Goal: Navigation & Orientation: Find specific page/section

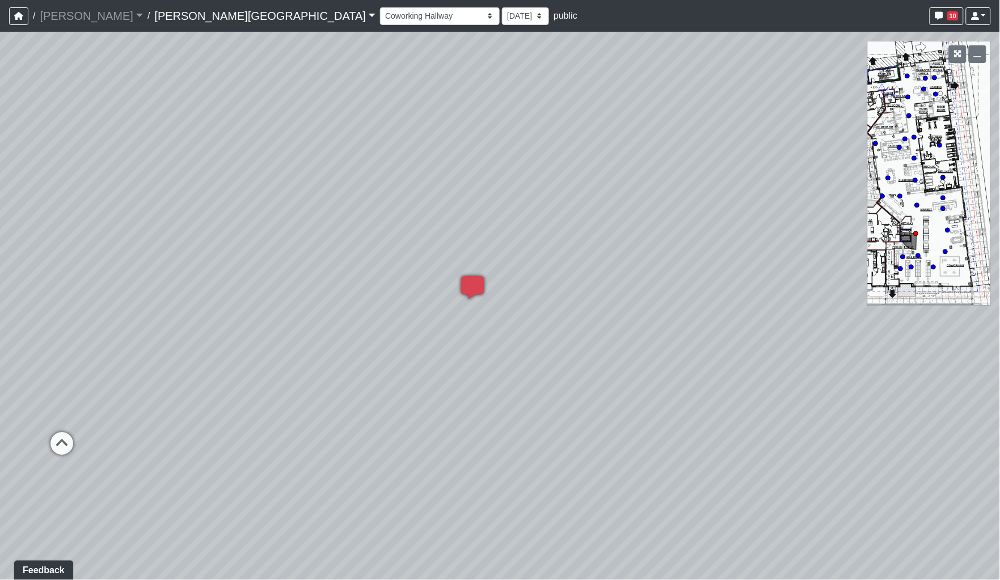
drag, startPoint x: 283, startPoint y: 321, endPoint x: 758, endPoint y: 300, distance: 475.9
click at [756, 299] on div "Loading... Coffee Bar Loading... [GEOGRAPHIC_DATA] Loading... Leasing Entry 1 L…" at bounding box center [500, 306] width 1000 height 549
drag, startPoint x: 565, startPoint y: 292, endPoint x: 939, endPoint y: 284, distance: 374.0
click at [929, 284] on div "Loading... Coffee Bar Loading... [GEOGRAPHIC_DATA] Loading... Leasing Entry 1 L…" at bounding box center [500, 306] width 1000 height 549
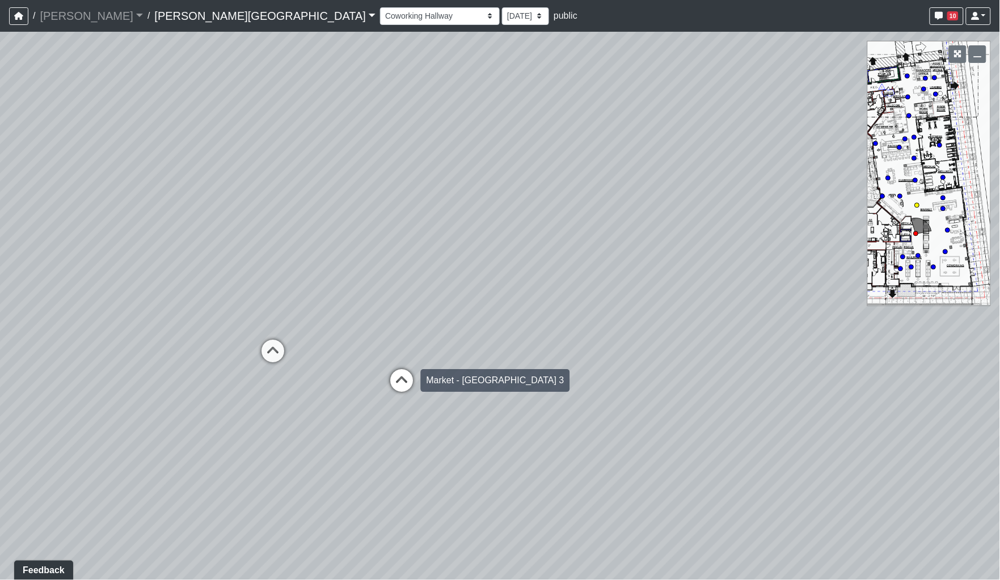
click at [389, 376] on icon at bounding box center [402, 386] width 34 height 34
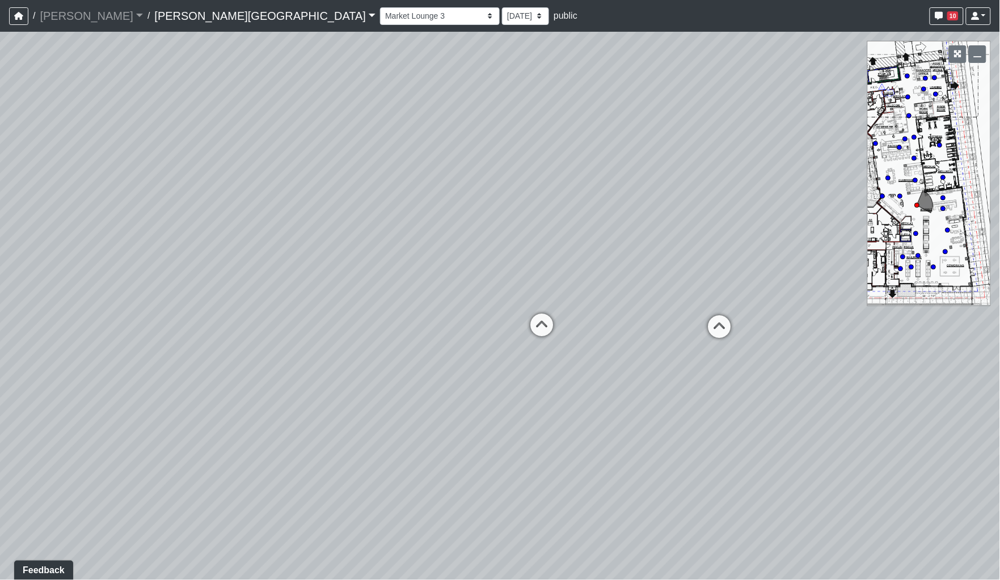
drag, startPoint x: 641, startPoint y: 377, endPoint x: 300, endPoint y: 352, distance: 342.5
click at [300, 352] on div "Loading... Coffee Bar Loading... [GEOGRAPHIC_DATA] Loading... Leasing Entry 1 L…" at bounding box center [500, 306] width 1000 height 549
drag, startPoint x: 474, startPoint y: 367, endPoint x: 119, endPoint y: 342, distance: 356.1
click at [119, 342] on div "Loading... Coffee Bar Loading... [GEOGRAPHIC_DATA] Loading... Leasing Entry 1 L…" at bounding box center [500, 306] width 1000 height 549
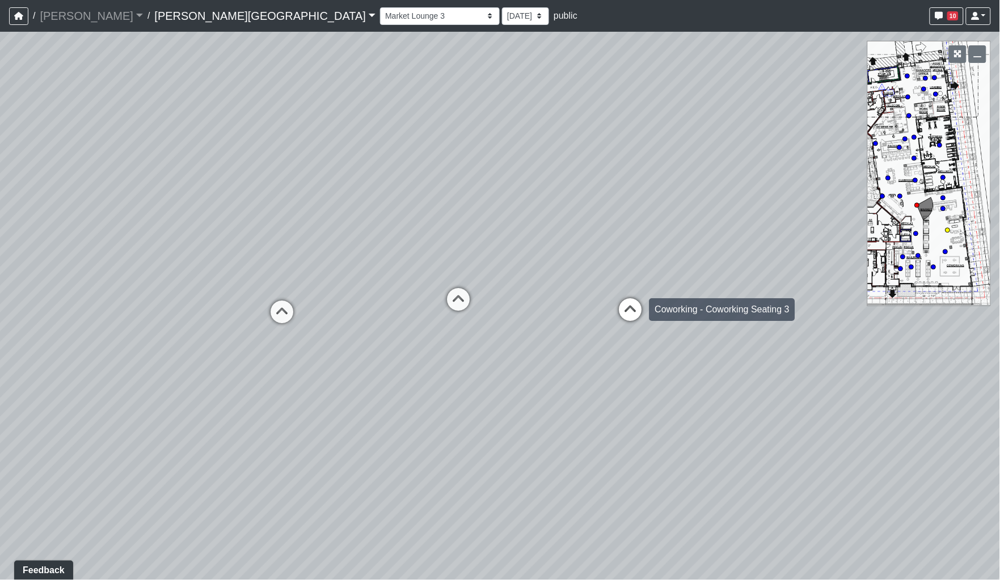
click at [624, 311] on icon at bounding box center [631, 315] width 34 height 34
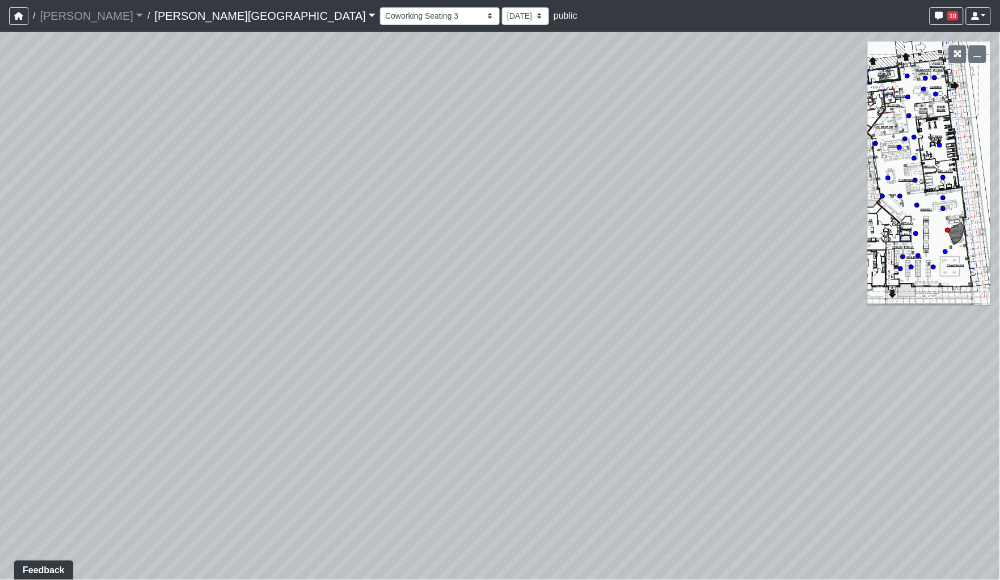
drag, startPoint x: 458, startPoint y: 360, endPoint x: 956, endPoint y: 366, distance: 497.6
click at [945, 367] on div "Loading... Coffee Bar Loading... [GEOGRAPHIC_DATA] Loading... Leasing Entry 1 L…" at bounding box center [500, 306] width 1000 height 549
drag, startPoint x: 692, startPoint y: 361, endPoint x: 1002, endPoint y: 361, distance: 309.8
click at [1000, 361] on html "/ [PERSON_NAME] Loading... / [PERSON_NAME][GEOGRAPHIC_DATA] [PERSON_NAME][GEOGR…" at bounding box center [500, 290] width 1000 height 580
drag, startPoint x: 630, startPoint y: 323, endPoint x: 931, endPoint y: 355, distance: 302.4
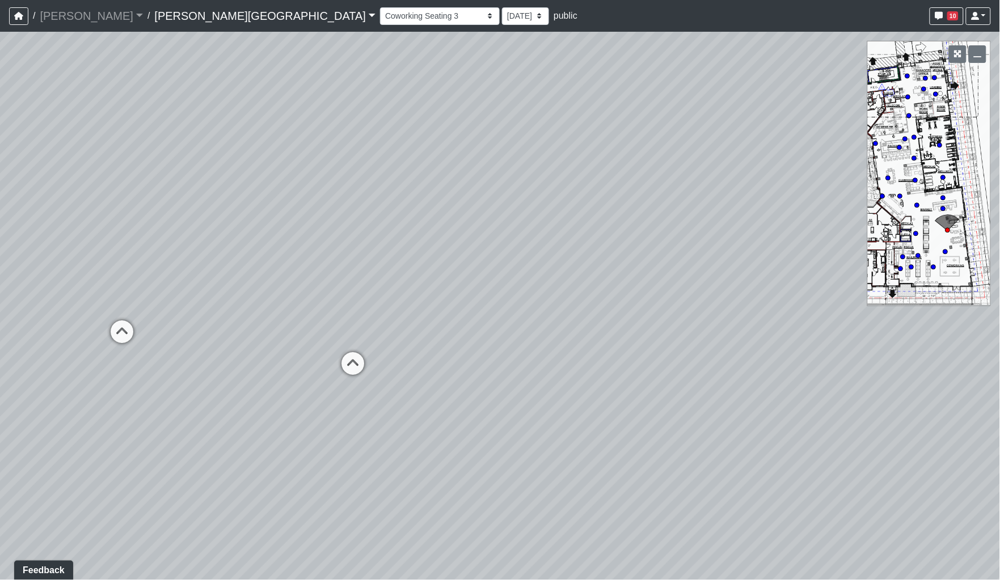
click at [942, 355] on div "Loading... Coffee Bar Loading... [GEOGRAPHIC_DATA] Loading... Leasing Entry 1 L…" at bounding box center [500, 306] width 1000 height 549
drag, startPoint x: 704, startPoint y: 319, endPoint x: 1004, endPoint y: 351, distance: 301.8
click at [1000, 351] on html "/ [PERSON_NAME] Loading... / [PERSON_NAME][GEOGRAPHIC_DATA] [PERSON_NAME][GEOGR…" at bounding box center [500, 290] width 1000 height 580
drag, startPoint x: 604, startPoint y: 289, endPoint x: 895, endPoint y: 314, distance: 291.5
click at [895, 313] on div "Loading... Coffee Bar Loading... [GEOGRAPHIC_DATA] Loading... Leasing Entry 1 L…" at bounding box center [500, 306] width 1000 height 549
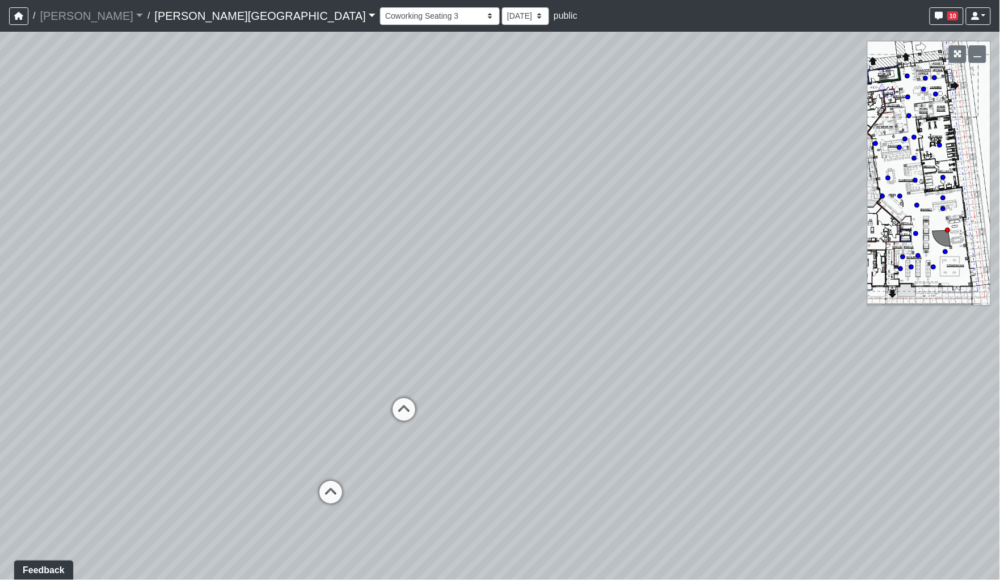
drag, startPoint x: 574, startPoint y: 284, endPoint x: 855, endPoint y: 283, distance: 280.9
click at [855, 283] on div "Loading... Coffee Bar Loading... [GEOGRAPHIC_DATA] Loading... Leasing Entry 1 L…" at bounding box center [500, 306] width 1000 height 549
drag, startPoint x: 624, startPoint y: 281, endPoint x: 763, endPoint y: 284, distance: 139.0
click at [763, 284] on div "Loading... Coffee Bar Loading... [GEOGRAPHIC_DATA] Loading... Leasing Entry 1 L…" at bounding box center [500, 306] width 1000 height 549
drag, startPoint x: 738, startPoint y: 302, endPoint x: 597, endPoint y: 239, distance: 153.6
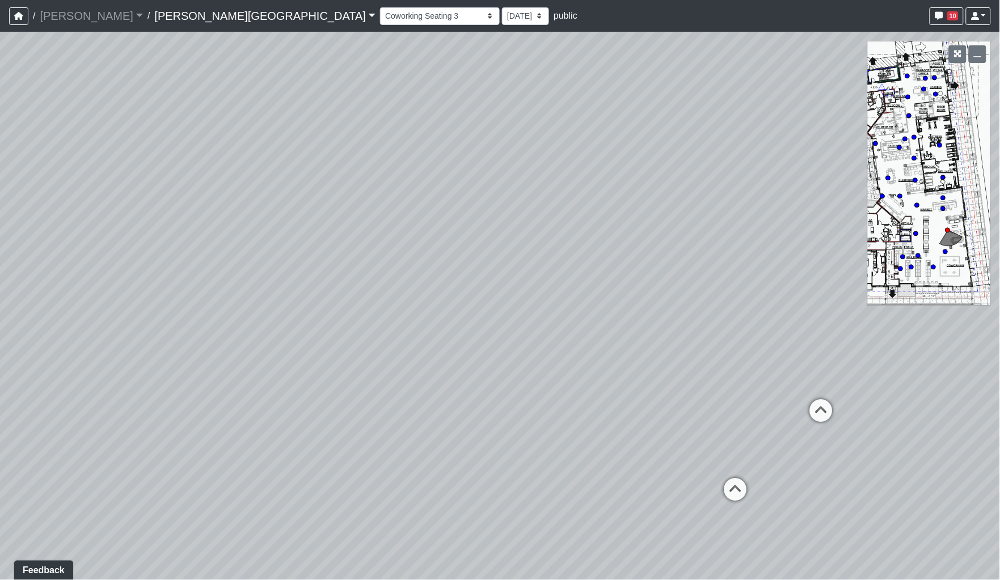
click at [597, 239] on div "Loading... Coffee Bar Loading... [GEOGRAPHIC_DATA] Loading... Leasing Entry 1 L…" at bounding box center [500, 306] width 1000 height 549
drag, startPoint x: 810, startPoint y: 283, endPoint x: 223, endPoint y: 239, distance: 588.8
click at [224, 240] on div "Loading... Coffee Bar Loading... [GEOGRAPHIC_DATA] Loading... Leasing Entry 1 L…" at bounding box center [500, 306] width 1000 height 549
drag, startPoint x: 609, startPoint y: 251, endPoint x: 188, endPoint y: 227, distance: 421.1
click at [188, 227] on div "Loading... Coffee Bar Loading... [GEOGRAPHIC_DATA] Loading... Leasing Entry 1 L…" at bounding box center [500, 306] width 1000 height 549
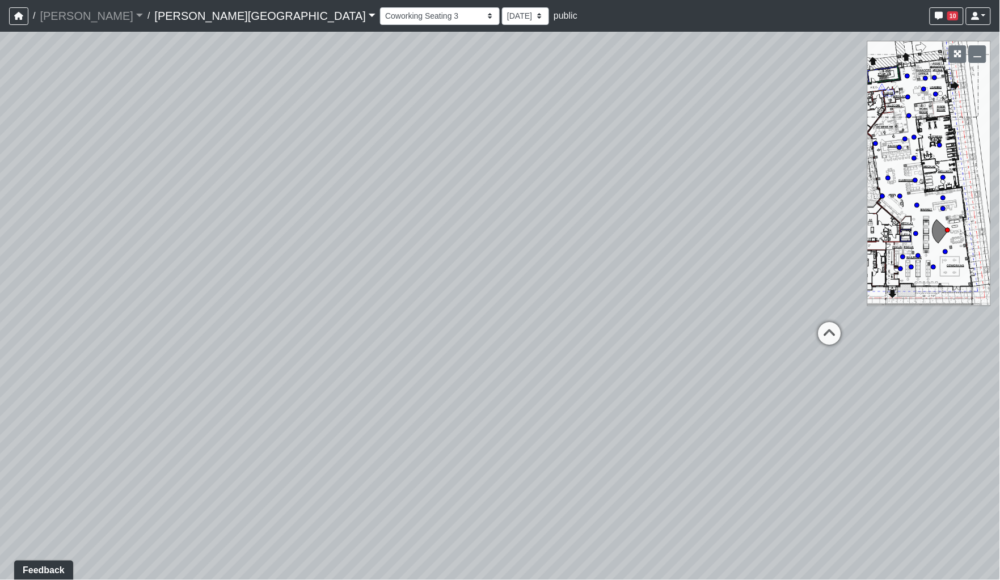
drag, startPoint x: 489, startPoint y: 279, endPoint x: 662, endPoint y: 288, distance: 173.3
click at [662, 288] on div "Loading... Coffee Bar Loading... [GEOGRAPHIC_DATA] Loading... Leasing Entry 1 L…" at bounding box center [500, 306] width 1000 height 549
drag, startPoint x: 353, startPoint y: 237, endPoint x: 228, endPoint y: 252, distance: 125.8
click at [207, 259] on div "Loading... Coffee Bar Loading... [GEOGRAPHIC_DATA] Loading... Leasing Entry 1 L…" at bounding box center [500, 306] width 1000 height 549
drag, startPoint x: 502, startPoint y: 252, endPoint x: 394, endPoint y: 233, distance: 109.6
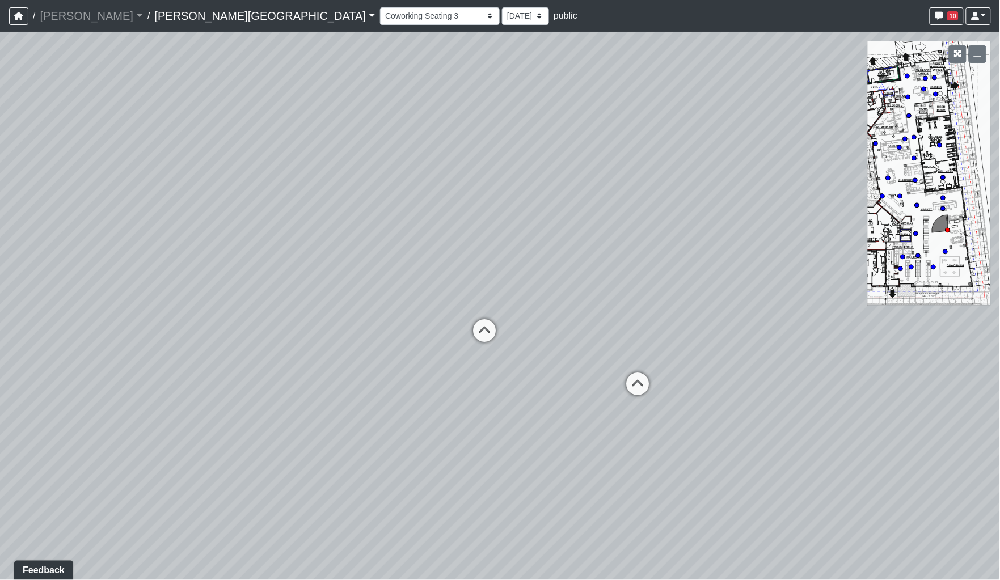
click at [394, 233] on div "Loading... Coffee Bar Loading... [GEOGRAPHIC_DATA] Loading... Leasing Entry 1 L…" at bounding box center [500, 306] width 1000 height 549
click at [445, 326] on icon at bounding box center [441, 327] width 34 height 34
drag, startPoint x: 452, startPoint y: 336, endPoint x: 86, endPoint y: 384, distance: 369.6
click at [86, 384] on div "Loading... Coffee Bar Loading... [GEOGRAPHIC_DATA] Loading... Leasing Entry 1 L…" at bounding box center [500, 306] width 1000 height 549
click at [454, 365] on icon at bounding box center [448, 379] width 34 height 34
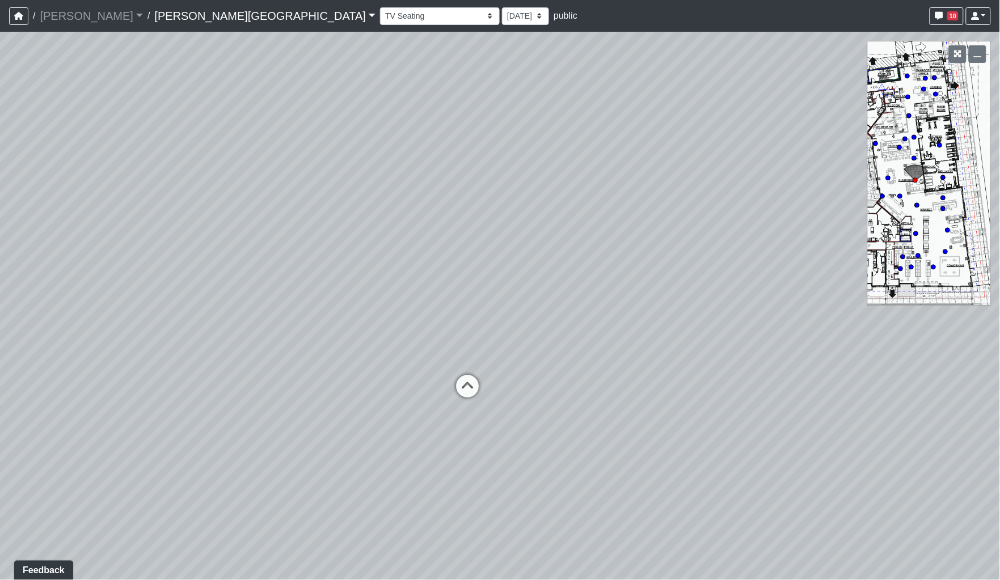
drag, startPoint x: 370, startPoint y: 382, endPoint x: 622, endPoint y: 397, distance: 252.4
click at [622, 397] on div "Loading... Coffee Bar Loading... [GEOGRAPHIC_DATA] Loading... Leasing Entry 1 L…" at bounding box center [500, 306] width 1000 height 549
drag, startPoint x: 473, startPoint y: 372, endPoint x: 701, endPoint y: 377, distance: 228.1
click at [690, 377] on div "Loading... Coffee Bar Loading... [GEOGRAPHIC_DATA] Loading... Leasing Entry 1 L…" at bounding box center [500, 306] width 1000 height 549
drag, startPoint x: 628, startPoint y: 356, endPoint x: 676, endPoint y: 357, distance: 48.2
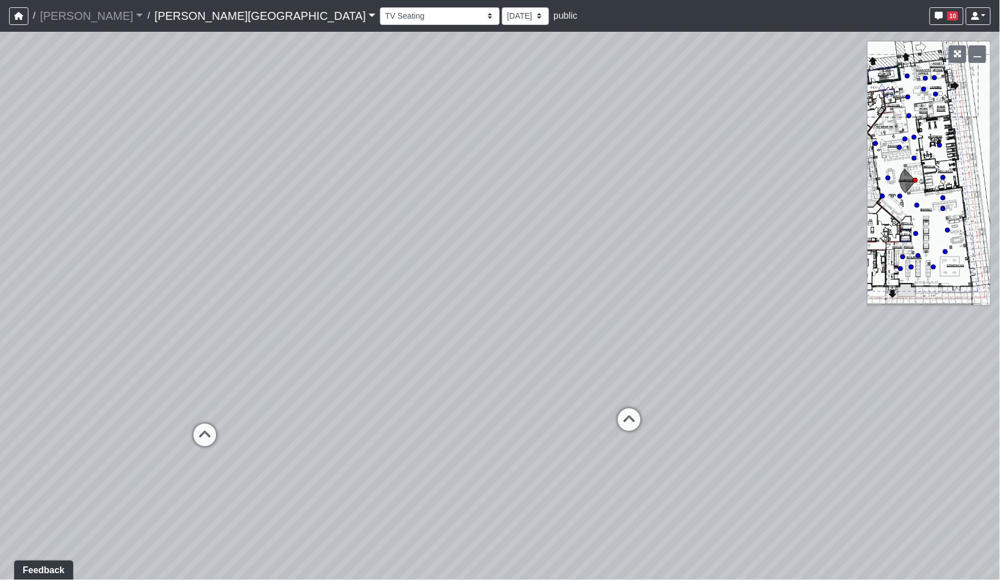
click at [676, 357] on div "Loading... Coffee Bar Loading... [GEOGRAPHIC_DATA] Loading... Leasing Entry 1 L…" at bounding box center [500, 306] width 1000 height 549
drag, startPoint x: 605, startPoint y: 358, endPoint x: 726, endPoint y: 360, distance: 121.4
click at [726, 360] on div "Loading... Coffee Bar Loading... [GEOGRAPHIC_DATA] Loading... Leasing Entry 1 L…" at bounding box center [500, 306] width 1000 height 549
drag, startPoint x: 412, startPoint y: 350, endPoint x: 583, endPoint y: 338, distance: 171.7
click at [583, 338] on div "Loading... Coffee Bar Loading... [GEOGRAPHIC_DATA] Loading... Leasing Entry 1 L…" at bounding box center [500, 306] width 1000 height 549
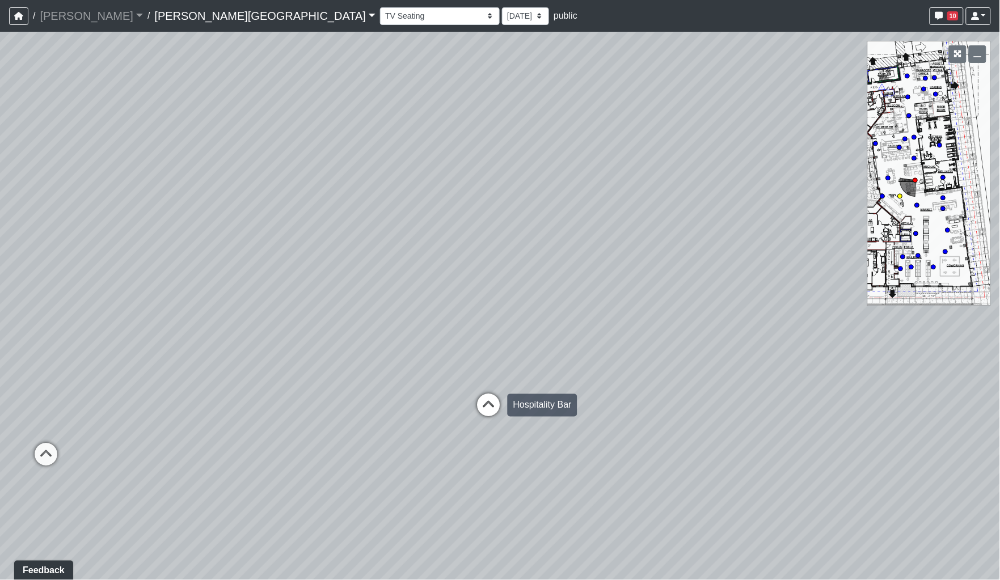
click at [499, 401] on icon at bounding box center [489, 411] width 34 height 34
select select "opxjAeKrrqupTskj1neSeV"
drag, startPoint x: 415, startPoint y: 376, endPoint x: 659, endPoint y: 364, distance: 244.3
click at [659, 364] on div "Loading... Coffee Bar Loading... [GEOGRAPHIC_DATA] Loading... Leasing Entry 1 L…" at bounding box center [500, 306] width 1000 height 549
